Goal: Task Accomplishment & Management: Manage account settings

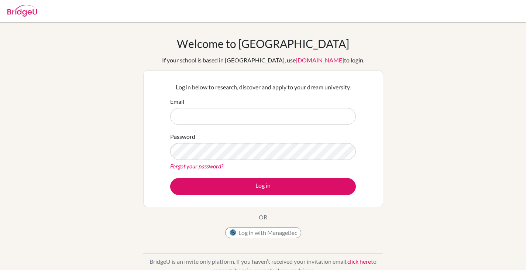
click at [302, 117] on input "Email" at bounding box center [263, 116] width 186 height 17
type input "[EMAIL_ADDRESS][DOMAIN_NAME]"
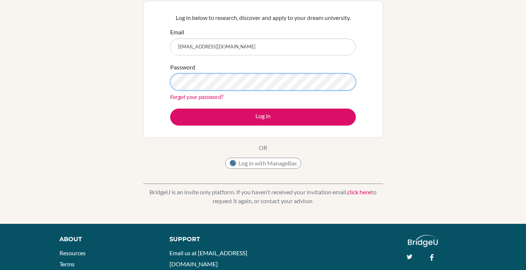
scroll to position [74, 0]
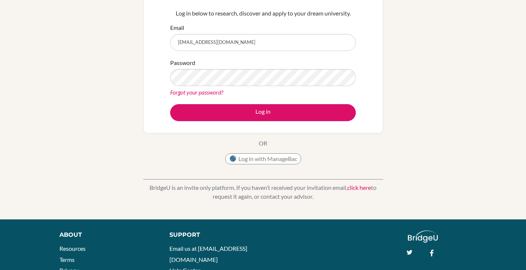
click at [356, 188] on link "click here" at bounding box center [360, 187] width 24 height 7
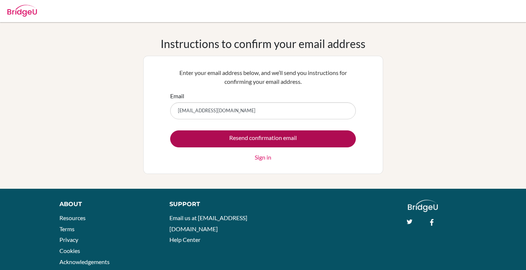
type input "acasanova@ismonagas.com"
click at [318, 136] on input "Resend confirmation email" at bounding box center [263, 138] width 186 height 17
